Goal: Task Accomplishment & Management: Use online tool/utility

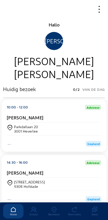
click at [85, 129] on div "[STREET_ADDRESS]" at bounding box center [54, 129] width 94 height 9
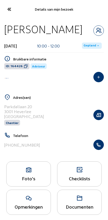
click at [28, 173] on icon at bounding box center [28, 170] width 44 height 6
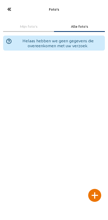
click at [96, 189] on div at bounding box center [94, 195] width 13 height 13
click at [93, 189] on div at bounding box center [94, 195] width 13 height 13
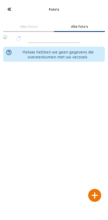
click at [94, 189] on div at bounding box center [94, 195] width 13 height 13
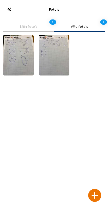
click at [6, 5] on icon at bounding box center [9, 9] width 9 height 9
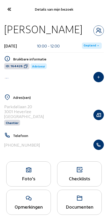
click at [96, 150] on button "button" at bounding box center [98, 145] width 10 height 10
